Goal: Information Seeking & Learning: Check status

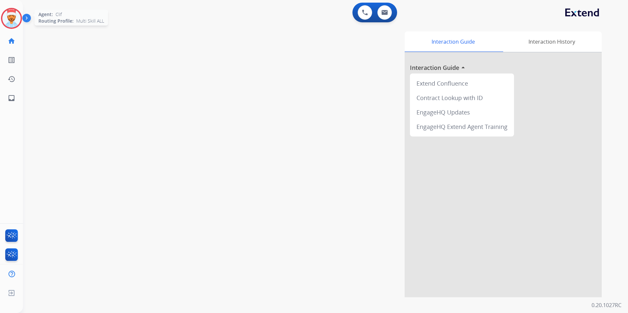
click at [11, 20] on img at bounding box center [11, 18] width 18 height 18
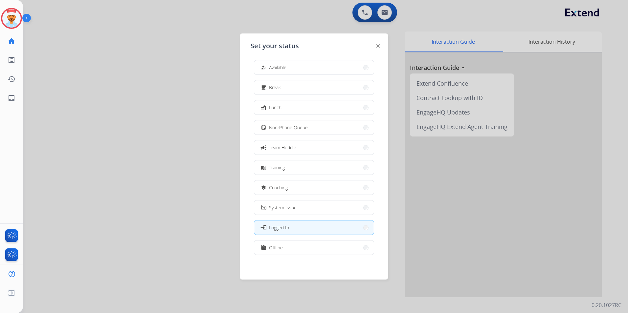
scroll to position [2, 0]
click at [279, 250] on span "Offline" at bounding box center [276, 247] width 14 height 7
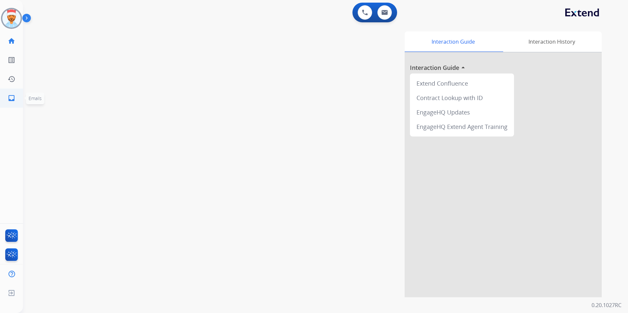
click at [11, 99] on mat-icon "inbox" at bounding box center [12, 98] width 8 height 8
select select "**********"
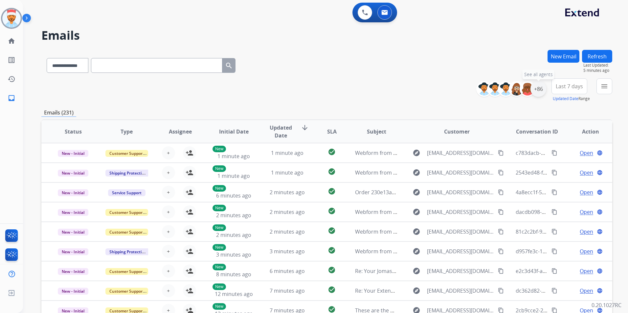
click at [538, 86] on div "+86" at bounding box center [539, 89] width 16 height 16
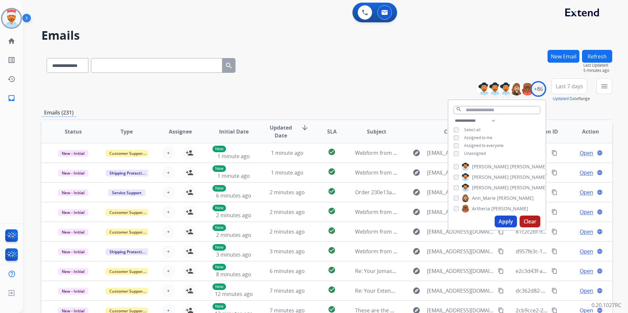
click at [500, 223] on button "Apply" at bounding box center [506, 222] width 22 height 12
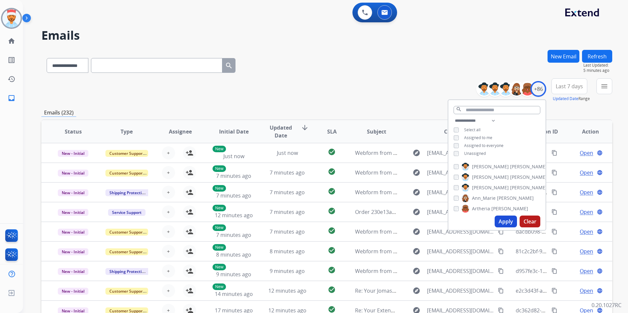
click at [568, 86] on span "Last 7 days" at bounding box center [569, 86] width 27 height 3
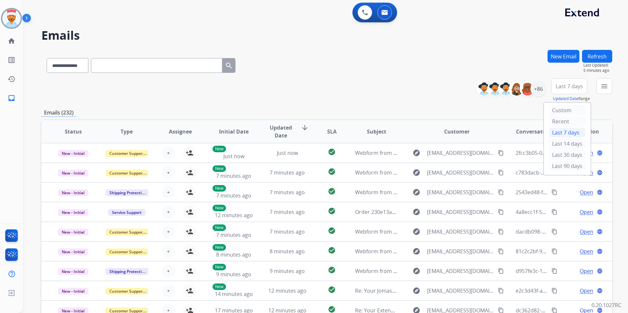
click at [549, 163] on div "Last 90 days" at bounding box center [567, 166] width 36 height 10
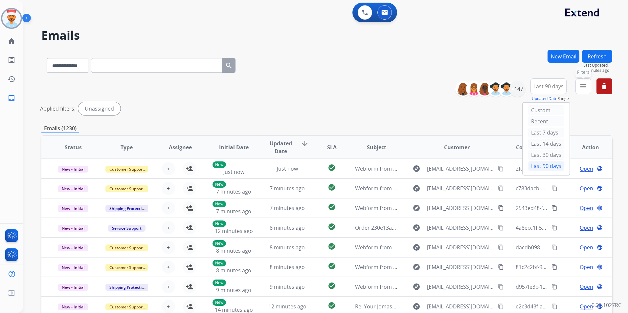
click at [581, 84] on mat-icon "menu" at bounding box center [583, 86] width 8 height 8
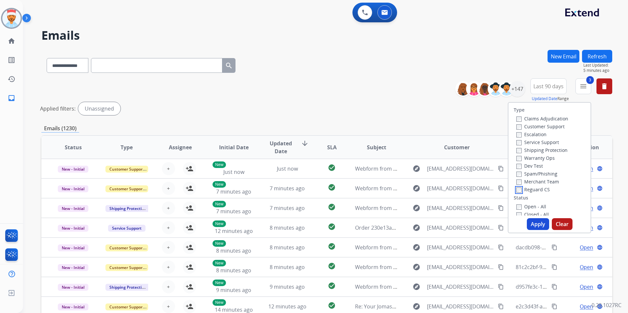
scroll to position [33, 0]
drag, startPoint x: 534, startPoint y: 222, endPoint x: 542, endPoint y: 222, distance: 7.2
click at [535, 224] on button "Apply" at bounding box center [538, 224] width 22 height 12
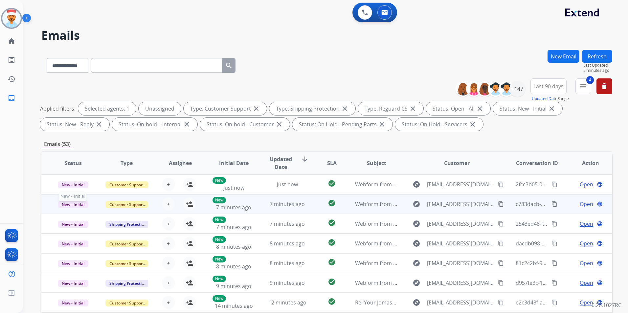
scroll to position [1, 0]
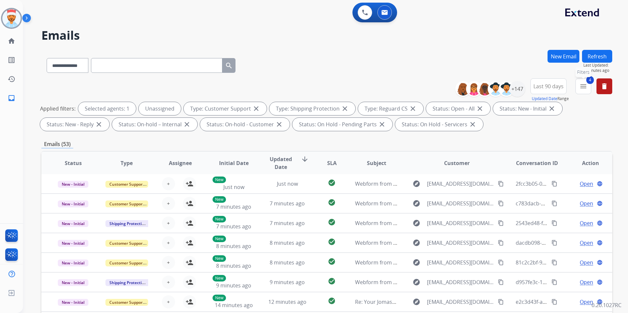
click at [579, 90] on button "4 menu Filters" at bounding box center [584, 87] width 16 height 16
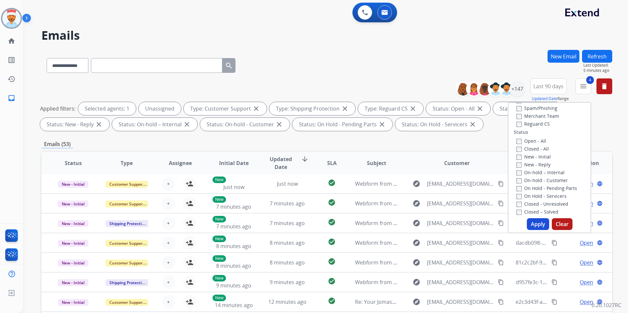
scroll to position [131, 0]
click at [530, 225] on button "Apply" at bounding box center [538, 224] width 22 height 12
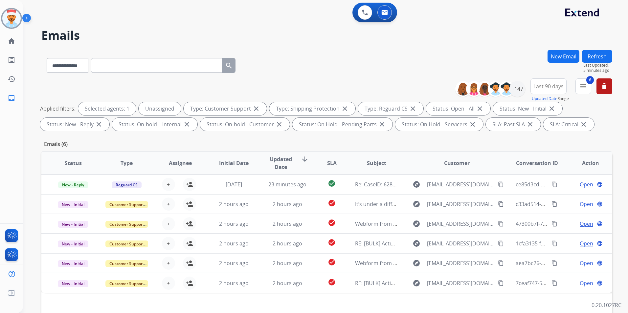
scroll to position [0, 0]
click at [520, 89] on div "+147" at bounding box center [517, 89] width 16 height 16
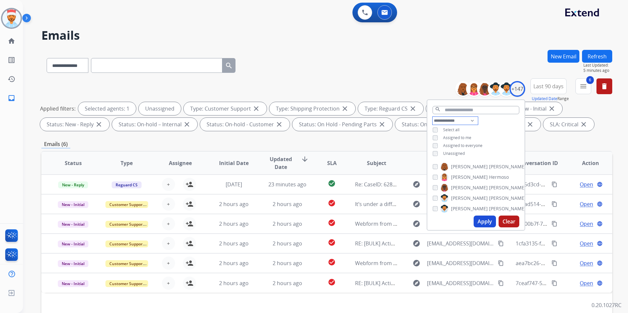
click at [454, 121] on select "**********" at bounding box center [455, 121] width 45 height 8
click at [433, 117] on select "**********" at bounding box center [455, 121] width 45 height 8
click at [482, 224] on button "Apply" at bounding box center [485, 222] width 22 height 12
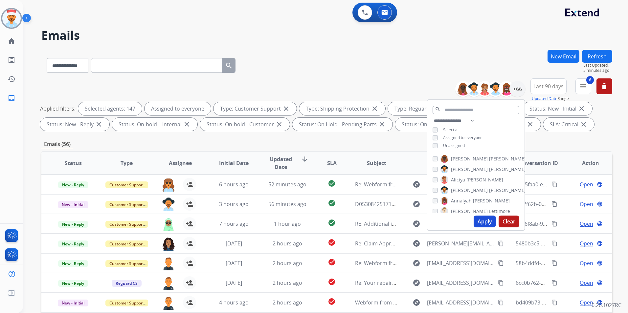
click at [558, 147] on div "Emails (56)" at bounding box center [326, 144] width 571 height 8
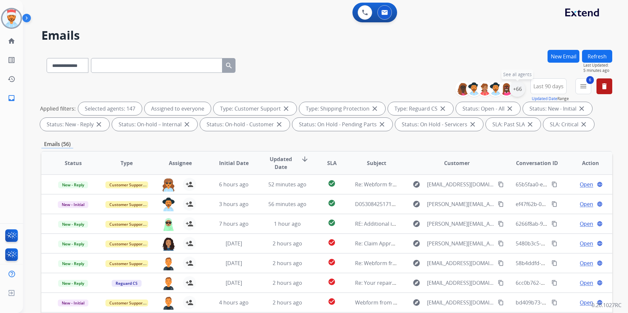
click at [517, 91] on div "+66" at bounding box center [517, 89] width 16 height 16
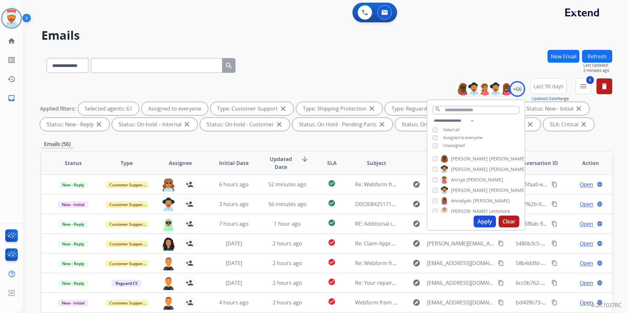
click at [481, 220] on button "Apply" at bounding box center [485, 222] width 22 height 12
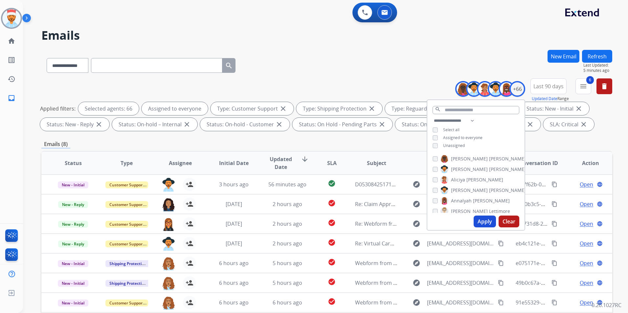
click at [484, 224] on button "Apply" at bounding box center [485, 222] width 22 height 12
click at [569, 141] on div "Emails (8)" at bounding box center [326, 144] width 571 height 8
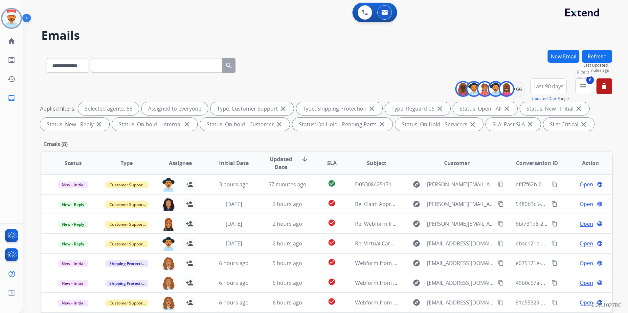
click at [578, 85] on button "6 menu Filters" at bounding box center [584, 87] width 16 height 16
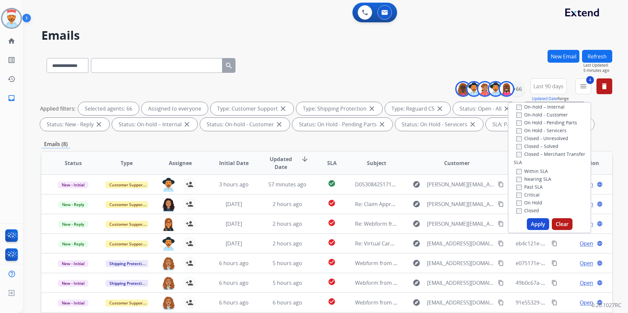
click at [533, 225] on button "Apply" at bounding box center [538, 224] width 22 height 12
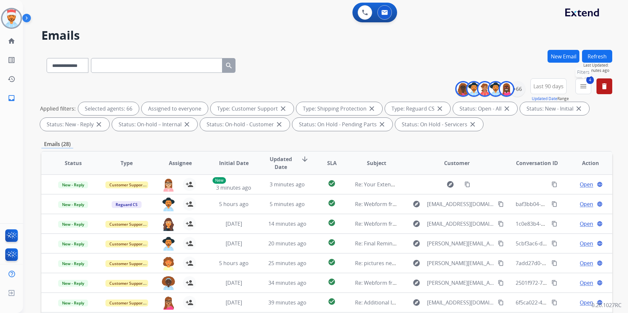
drag, startPoint x: 584, startPoint y: 88, endPoint x: 574, endPoint y: 115, distance: 28.4
click at [584, 89] on mat-icon "menu" at bounding box center [583, 86] width 8 height 8
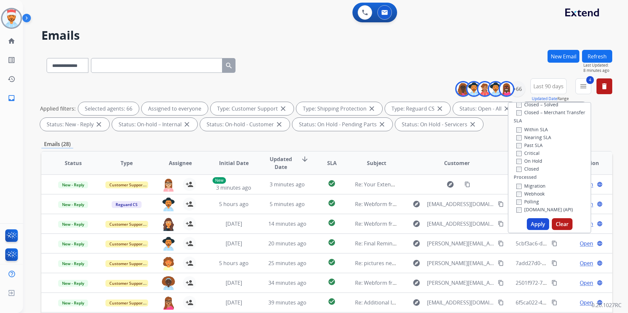
scroll to position [173, 0]
click at [538, 224] on button "Apply" at bounding box center [538, 224] width 22 height 12
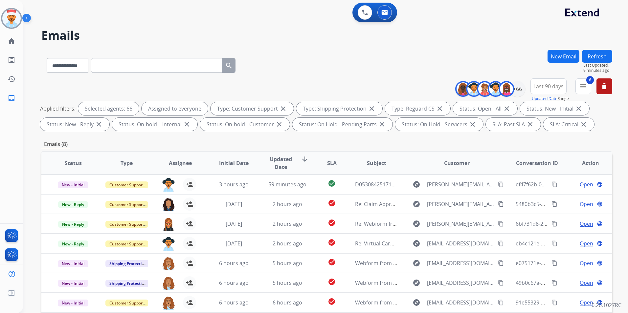
drag, startPoint x: 342, startPoint y: 76, endPoint x: 356, endPoint y: 79, distance: 14.1
click at [342, 76] on div "**********" at bounding box center [326, 64] width 571 height 29
click at [303, 68] on div "**********" at bounding box center [326, 64] width 571 height 29
click at [581, 88] on mat-icon "menu" at bounding box center [583, 86] width 8 height 8
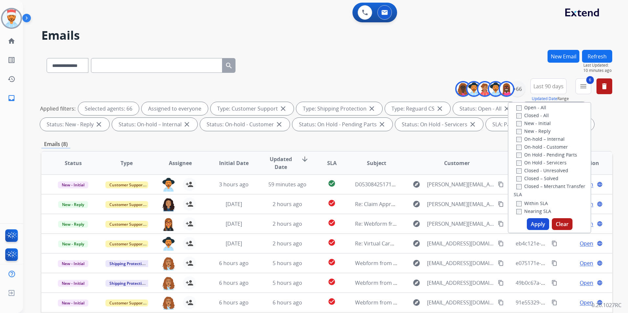
scroll to position [75, 0]
click at [517, 90] on div "+66" at bounding box center [517, 89] width 16 height 16
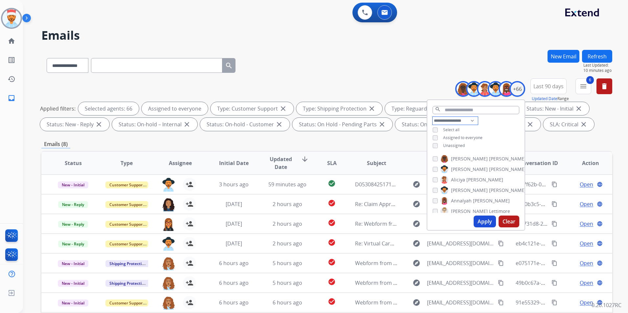
click at [470, 120] on select "**********" at bounding box center [455, 121] width 45 height 8
select select "***"
click at [433, 117] on select "**********" at bounding box center [455, 121] width 45 height 8
click at [484, 220] on button "Apply" at bounding box center [485, 222] width 22 height 12
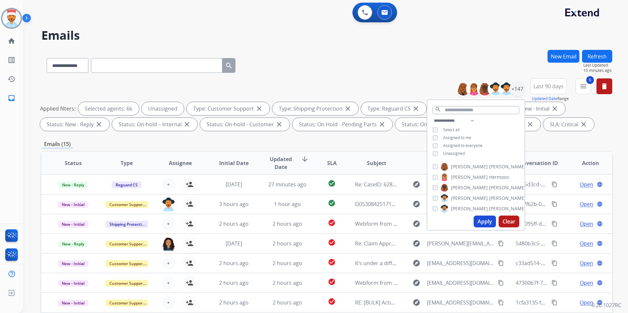
click at [482, 220] on button "Apply" at bounding box center [485, 222] width 22 height 12
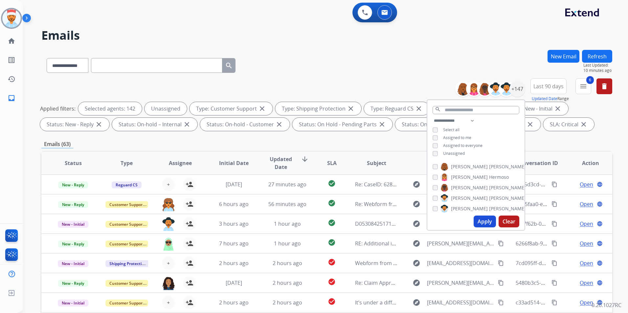
click at [130, 139] on div "**********" at bounding box center [326, 227] width 571 height 355
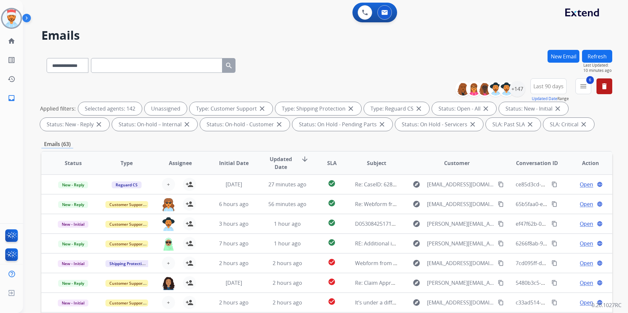
click at [582, 89] on mat-icon "menu" at bounding box center [583, 86] width 8 height 8
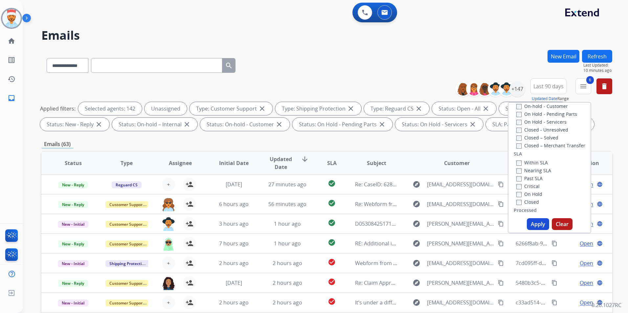
scroll to position [141, 0]
click at [532, 223] on button "Apply" at bounding box center [538, 224] width 22 height 12
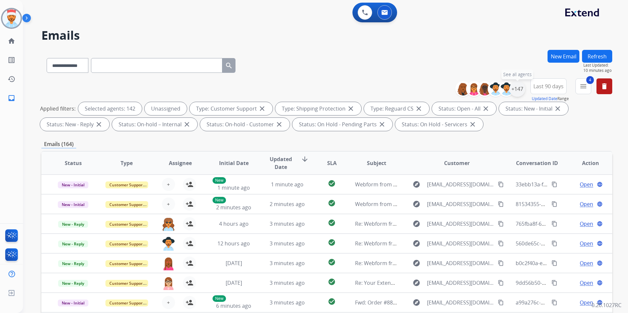
click at [517, 92] on div "+147" at bounding box center [517, 89] width 16 height 16
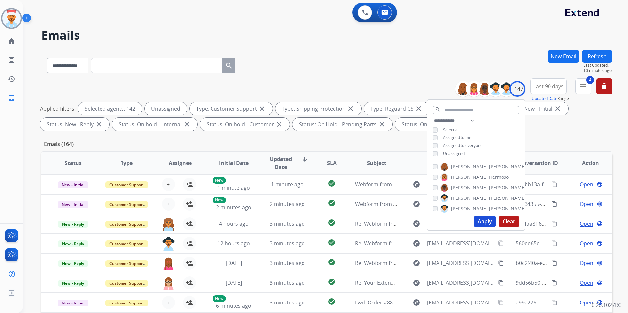
click at [483, 222] on button "Apply" at bounding box center [485, 222] width 22 height 12
click at [481, 223] on button "Apply" at bounding box center [485, 222] width 22 height 12
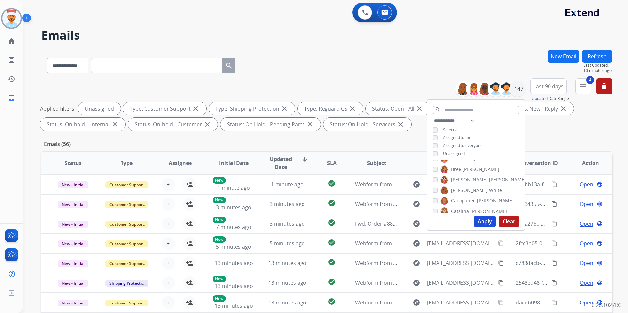
click at [482, 221] on button "Apply" at bounding box center [485, 222] width 22 height 12
click at [557, 141] on div "Emails (56)" at bounding box center [326, 144] width 571 height 8
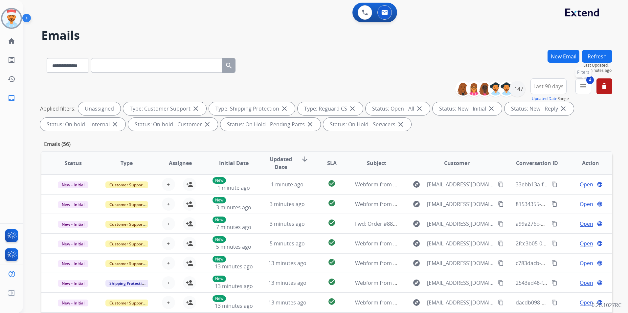
click at [586, 91] on button "4 menu Filters" at bounding box center [584, 87] width 16 height 16
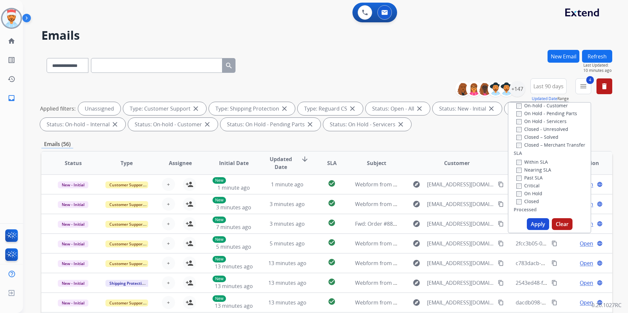
click at [517, 178] on label "Past SLA" at bounding box center [529, 178] width 26 height 6
click at [537, 224] on button "Apply" at bounding box center [538, 224] width 22 height 12
